Goal: Information Seeking & Learning: Find specific fact

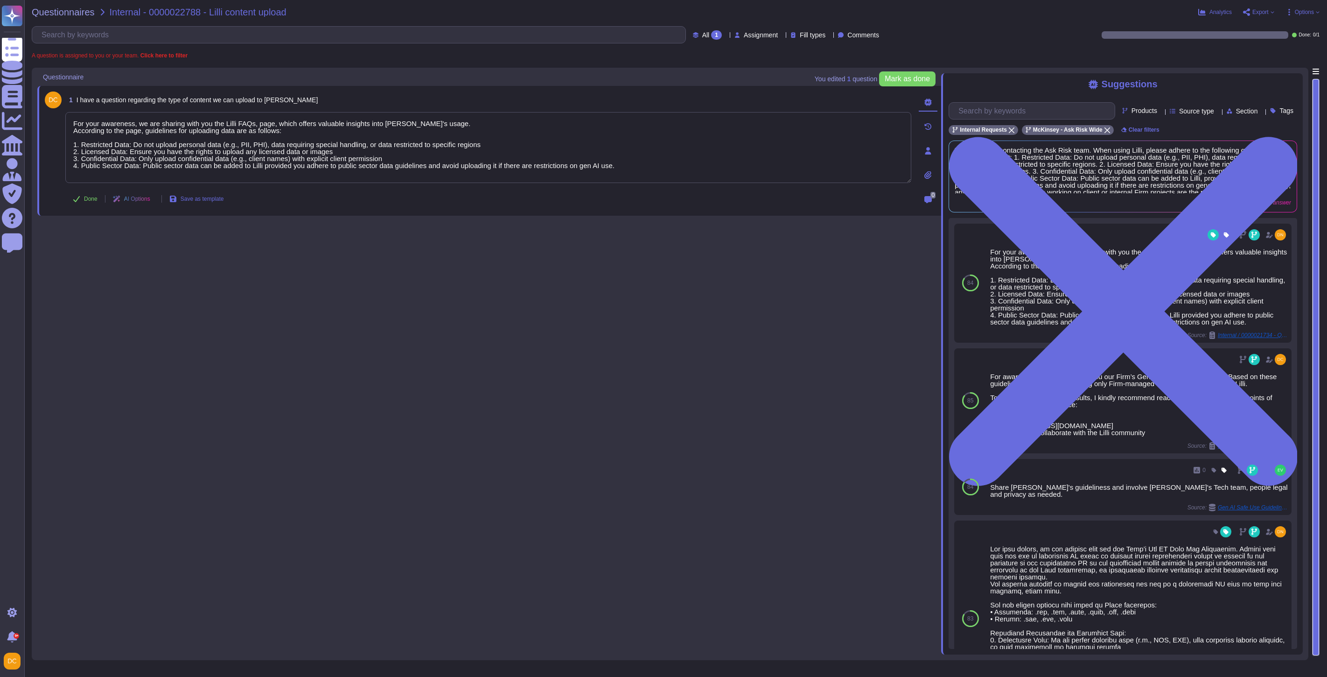
type textarea "For your awareness, we are sharing with you the Lilli FAQs, page, which offers …"
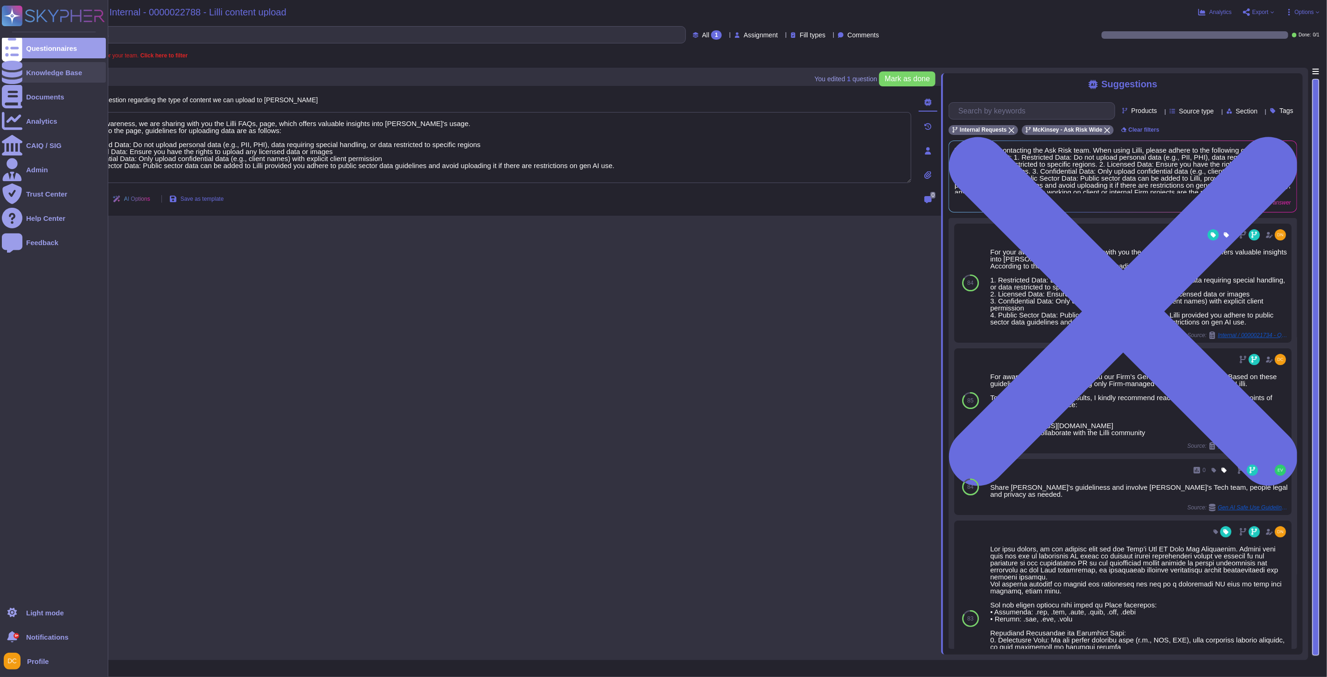
click at [17, 70] on icon at bounding box center [12, 72] width 21 height 23
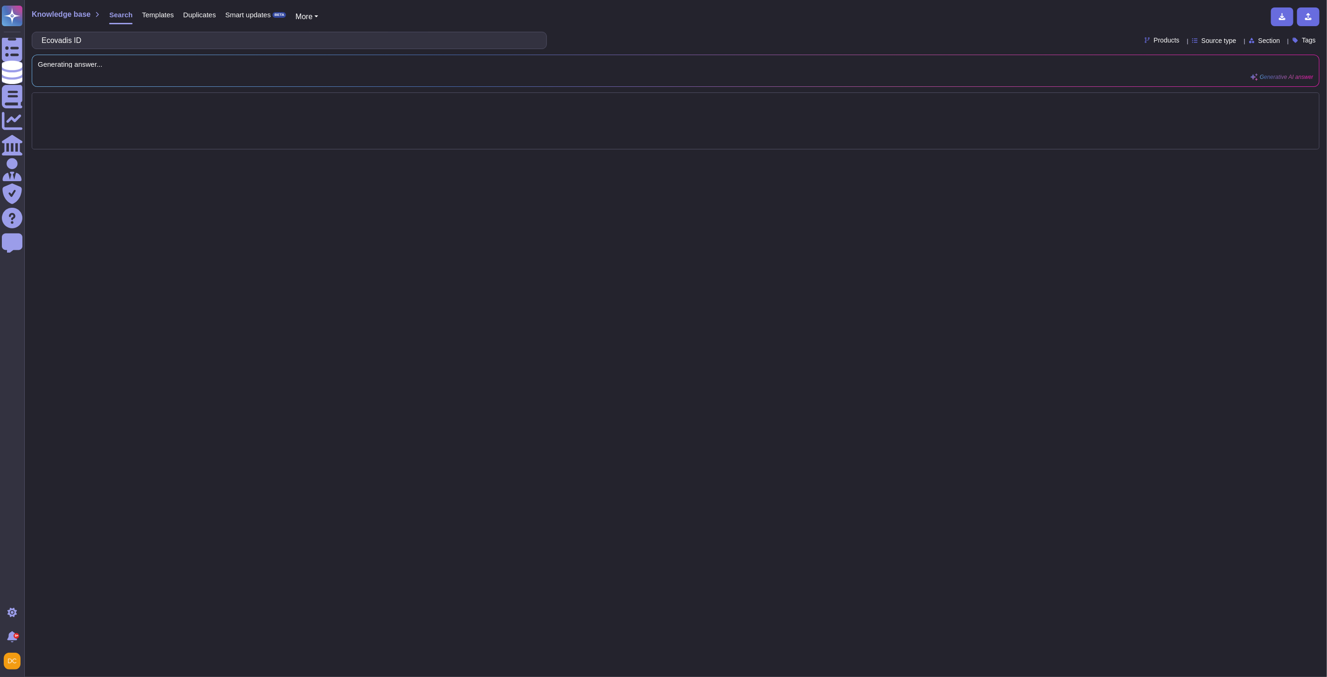
type input "Ecovadis ID"
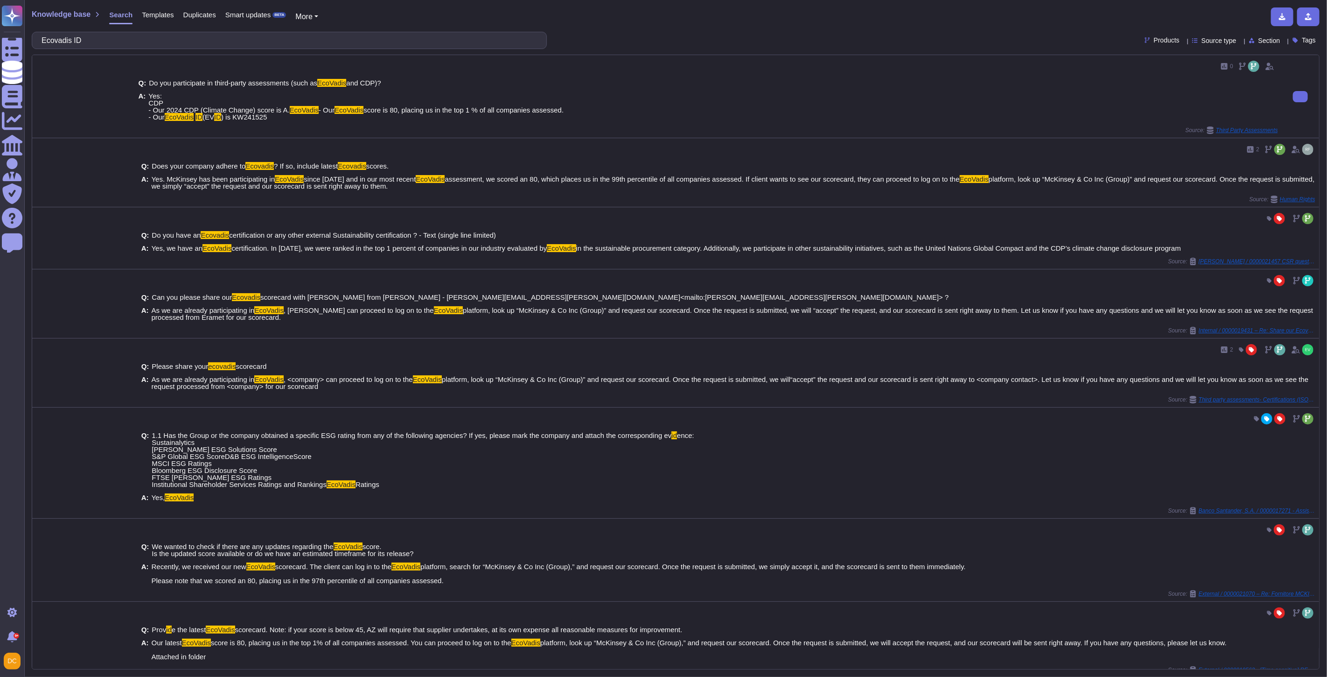
click at [242, 121] on span ") is KW241525" at bounding box center [244, 117] width 46 height 8
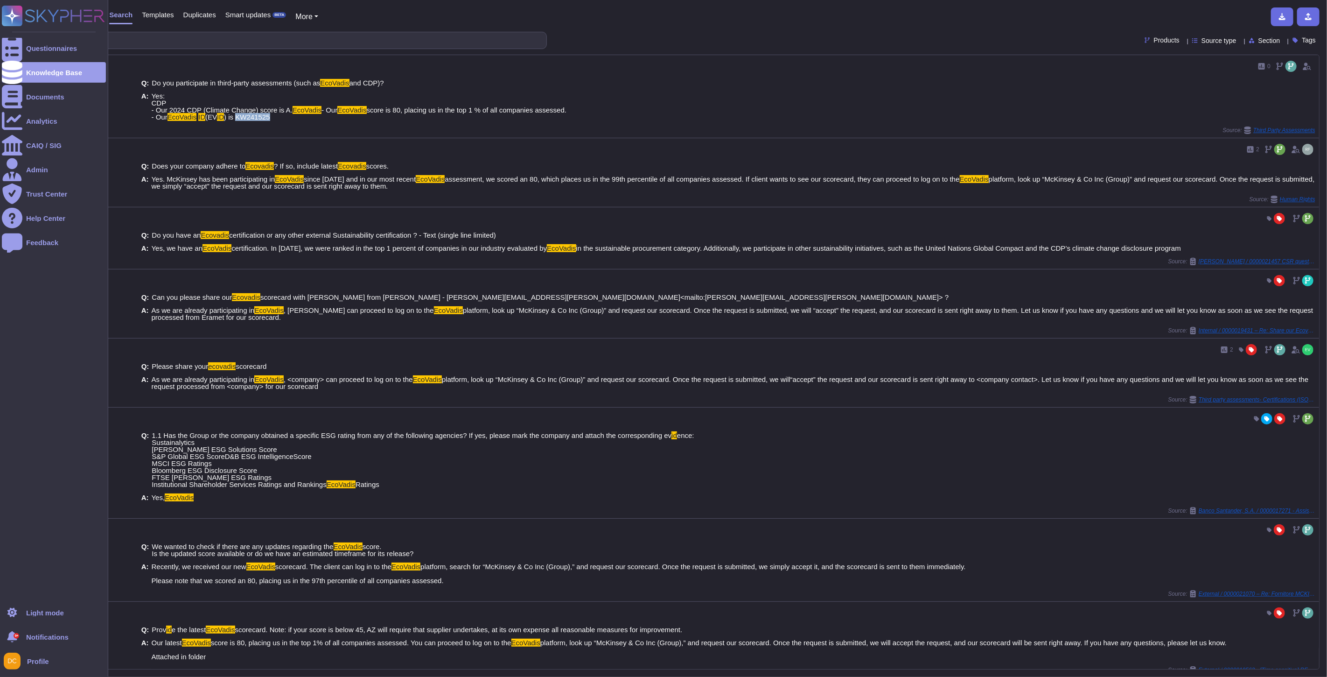
copy span "KW241525"
